Goal: Download file/media

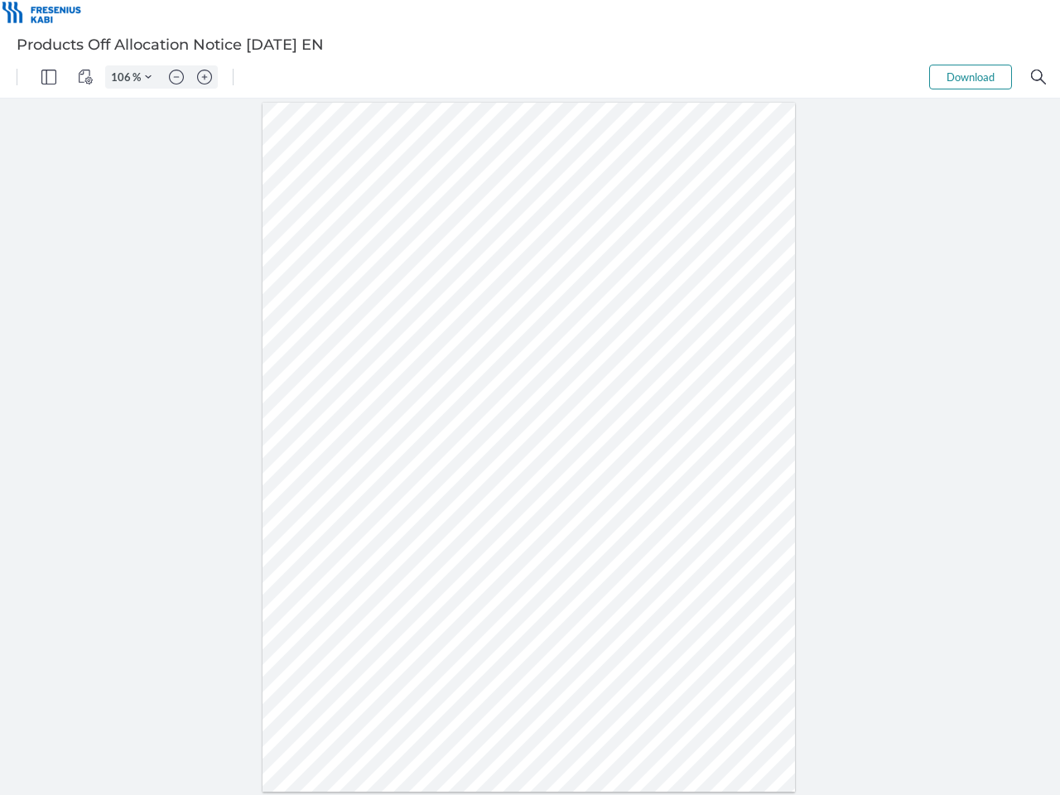
click at [49, 77] on img "Panel" at bounding box center [48, 77] width 15 height 15
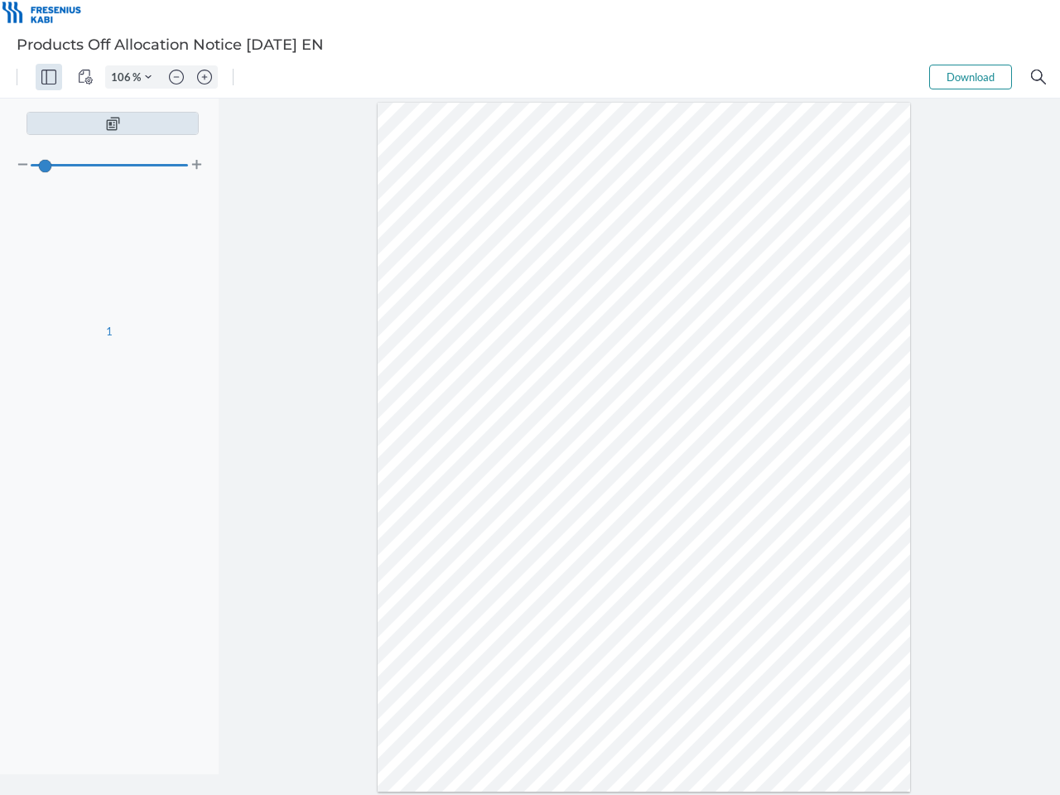
click at [85, 77] on img "View Controls" at bounding box center [85, 77] width 15 height 15
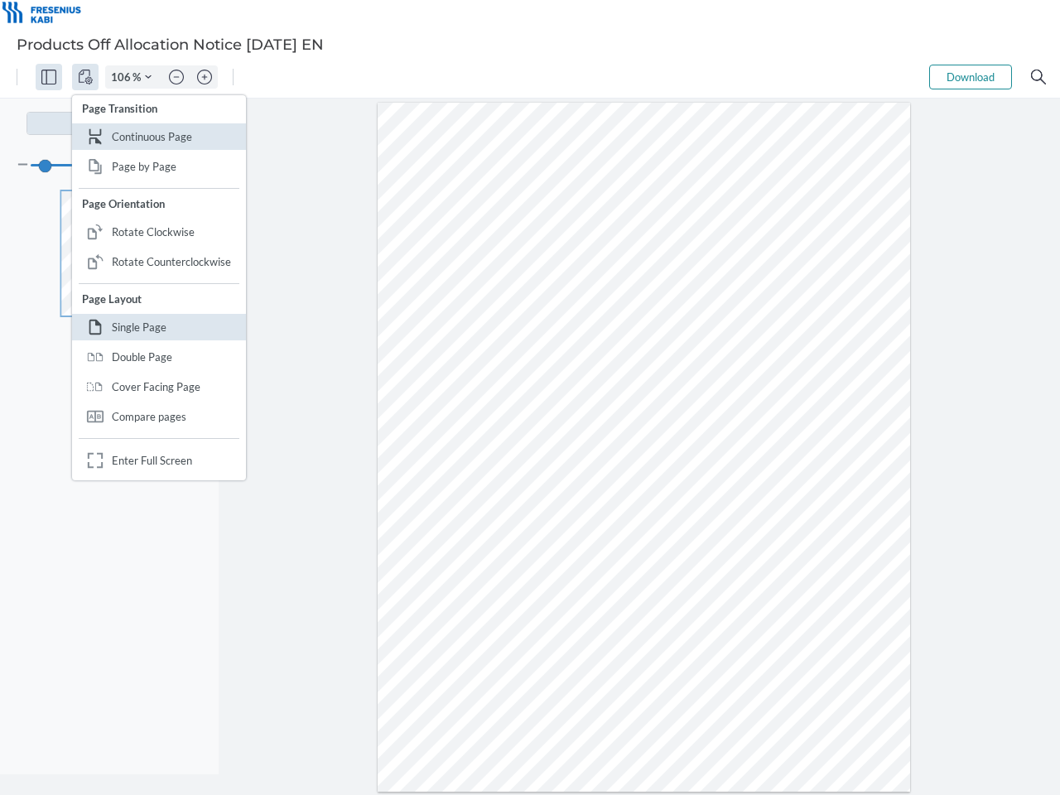
click at [123, 77] on input "106" at bounding box center [119, 77] width 27 height 15
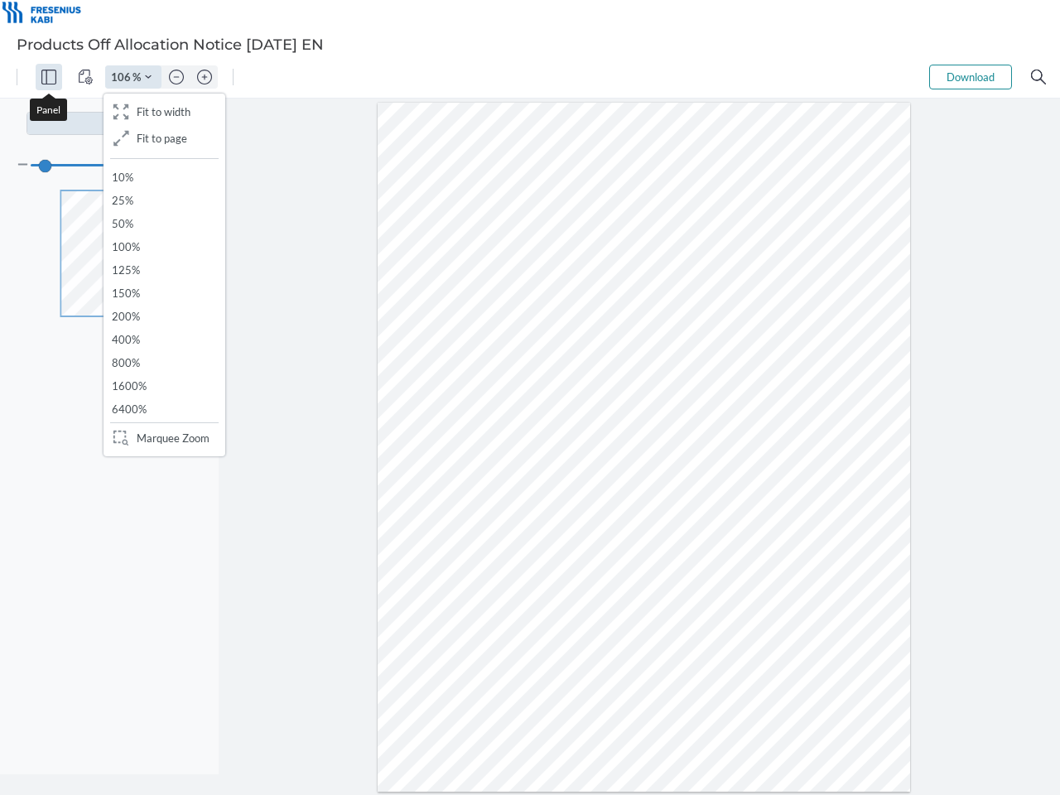
click at [148, 77] on img "Zoom Controls" at bounding box center [148, 77] width 7 height 7
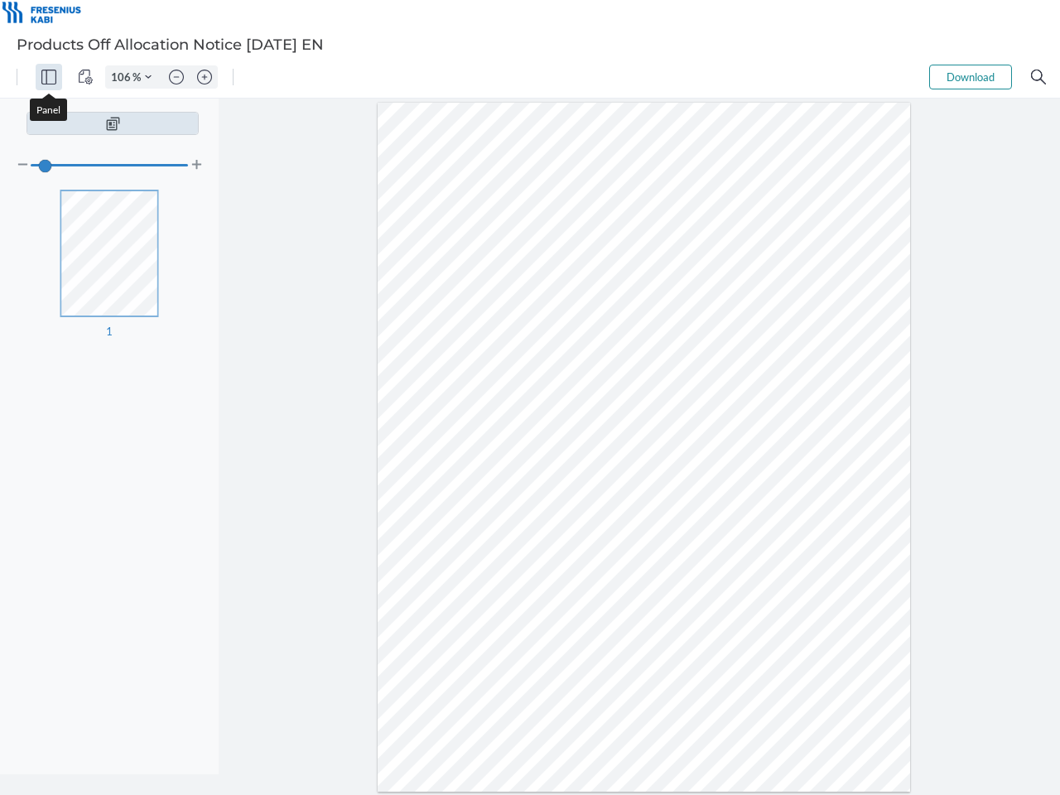
click at [176, 77] on img "Zoom out" at bounding box center [176, 77] width 15 height 15
click at [205, 77] on img "Zoom in" at bounding box center [204, 77] width 15 height 15
type input "106"
click at [971, 77] on button "Download" at bounding box center [970, 77] width 83 height 25
click at [1038, 77] on img "Search" at bounding box center [1038, 77] width 15 height 15
